Goal: Information Seeking & Learning: Learn about a topic

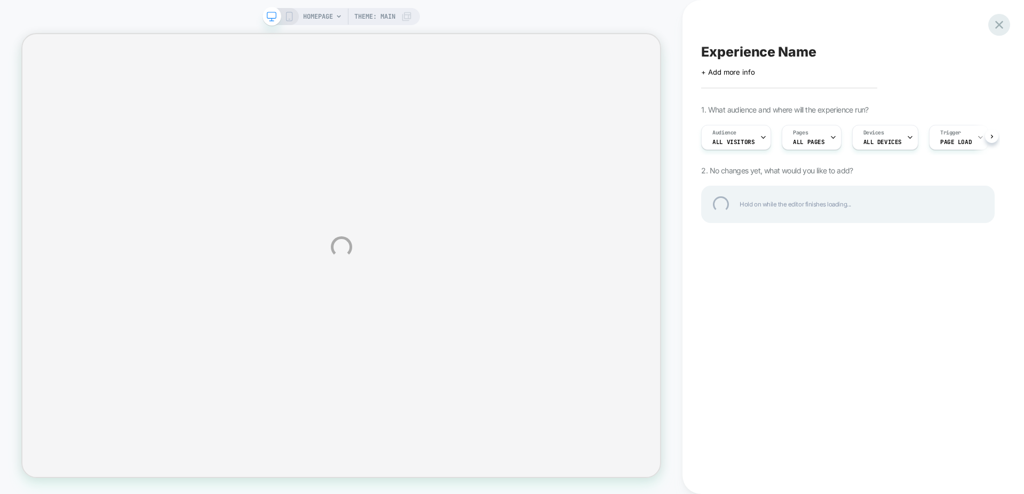
click at [1000, 24] on div at bounding box center [999, 25] width 22 height 22
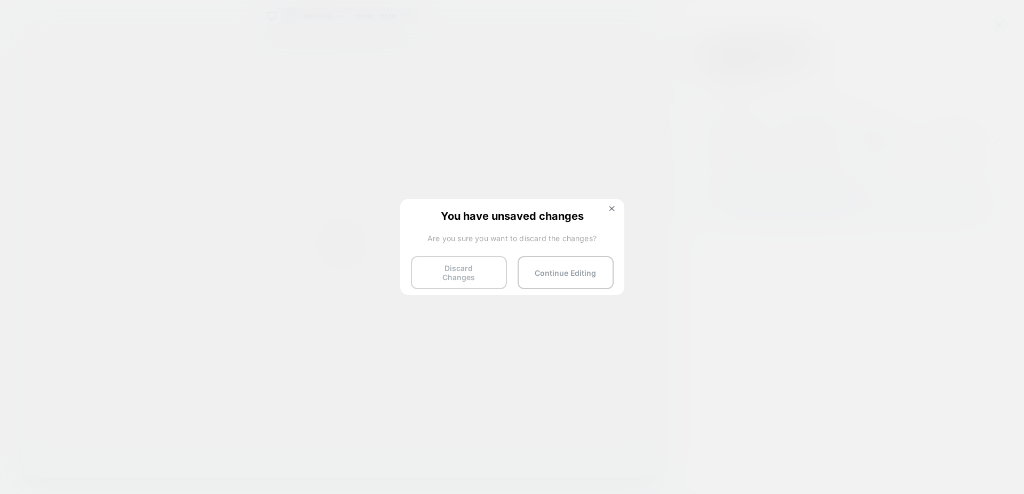
click at [459, 274] on button "Discard Changes" at bounding box center [459, 272] width 96 height 33
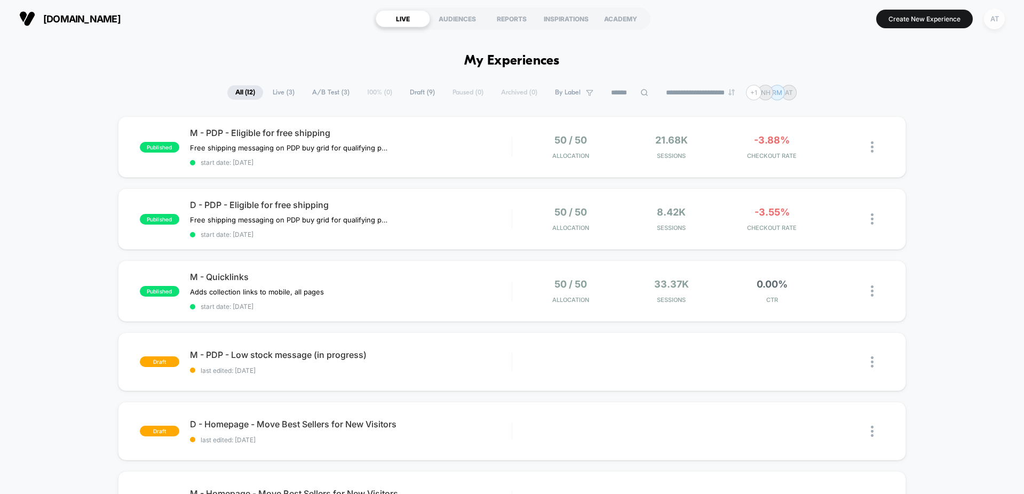
click at [994, 19] on div "AT" at bounding box center [994, 19] width 21 height 21
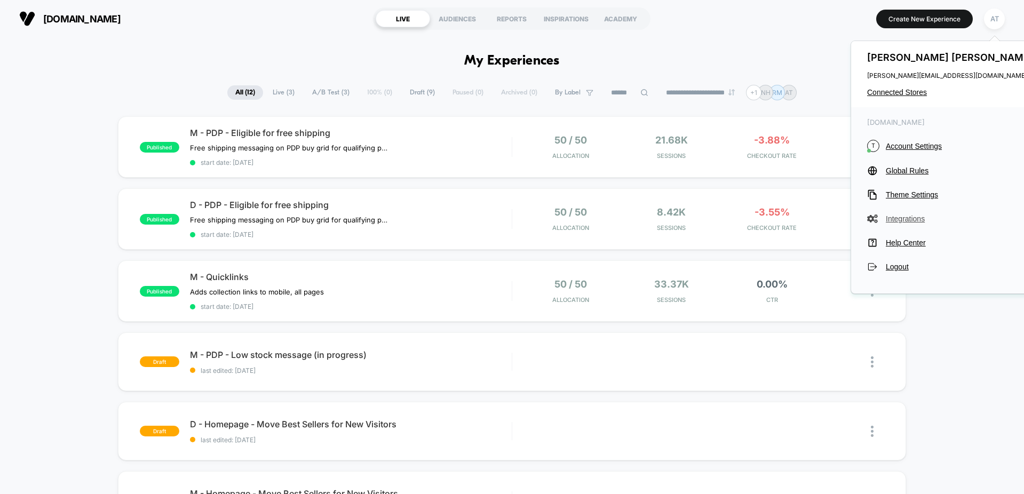
click at [910, 220] on span "Integrations" at bounding box center [961, 218] width 150 height 9
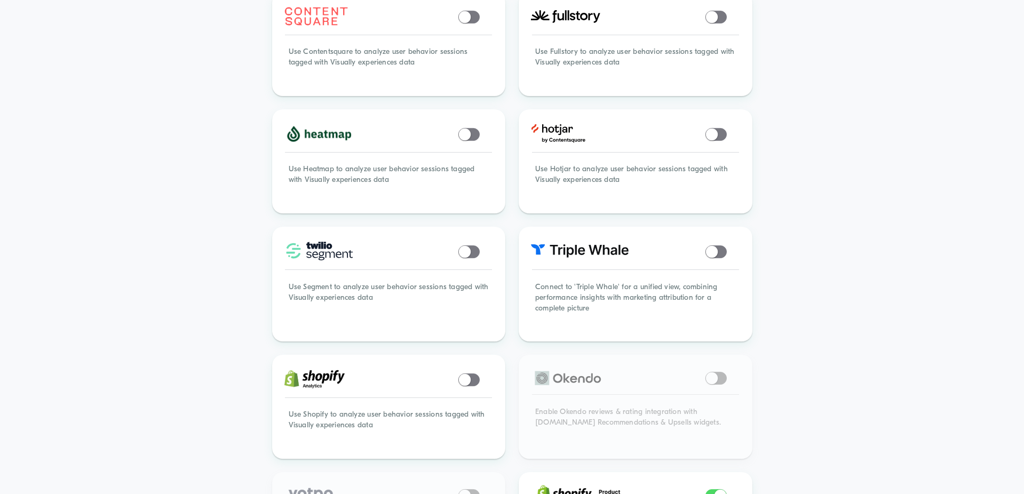
scroll to position [573, 0]
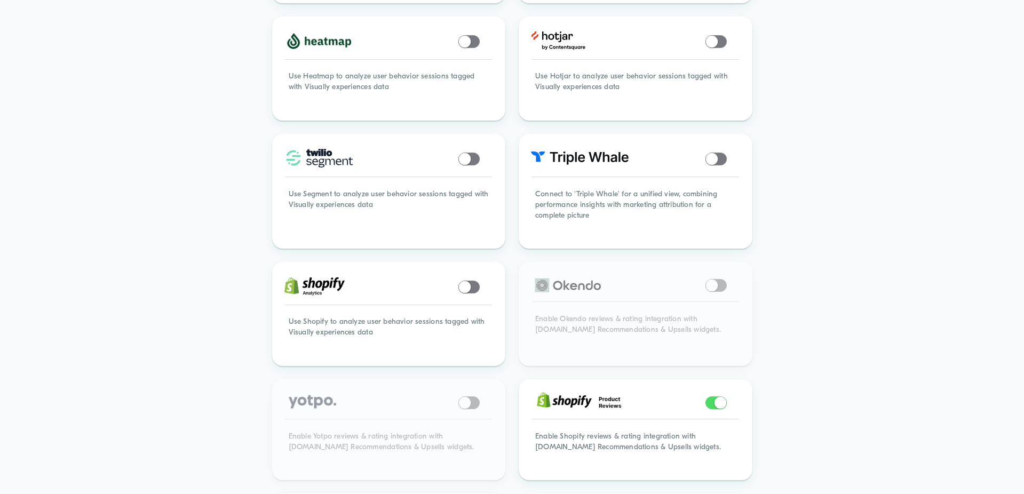
click at [459, 395] on div "Trigger Visitors Based on Their Response to [PERSON_NAME] Offers Connect to "Me…" at bounding box center [512, 125] width 480 height 1172
click at [466, 395] on div "Trigger Visitors Based on Their Response to [PERSON_NAME] Offers Connect to "Me…" at bounding box center [512, 125] width 480 height 1172
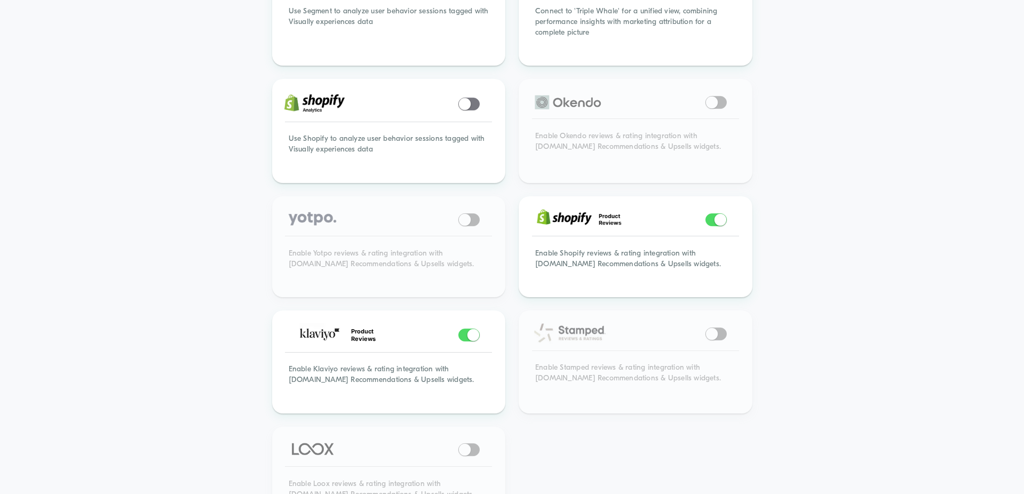
scroll to position [760, 0]
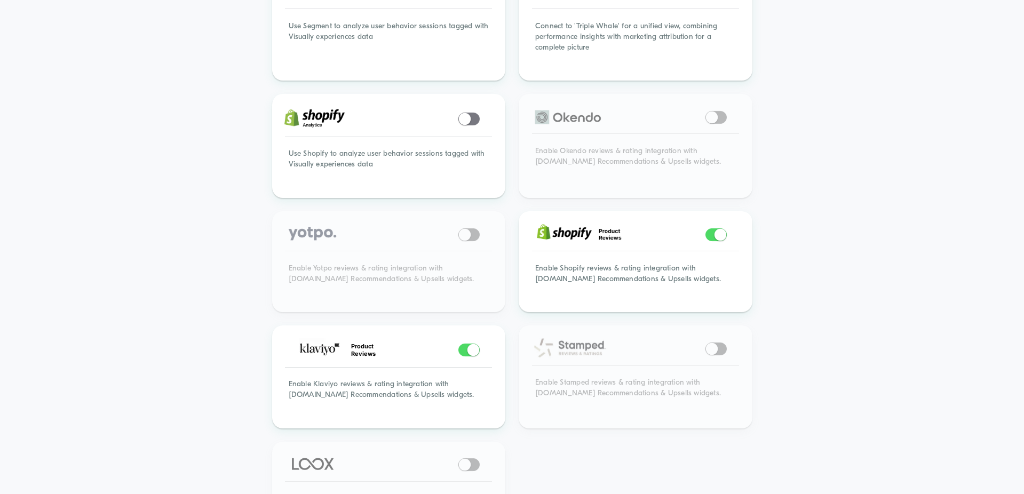
scroll to position [739, 0]
